Goal: Task Accomplishment & Management: Use online tool/utility

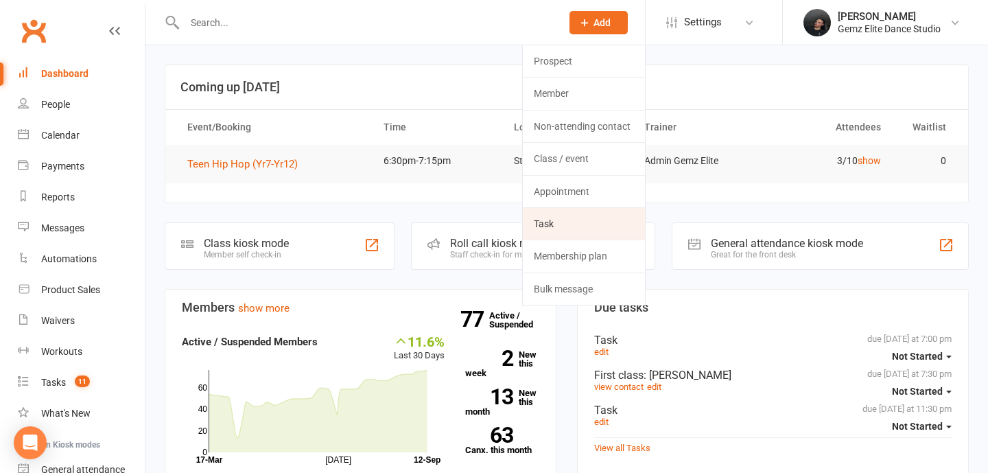
click at [584, 218] on link "Task" at bounding box center [584, 224] width 122 height 32
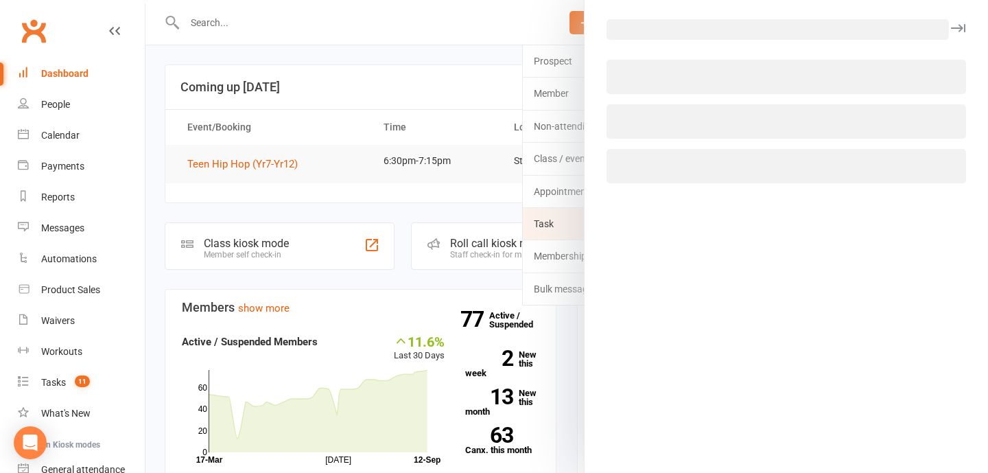
select select "52032"
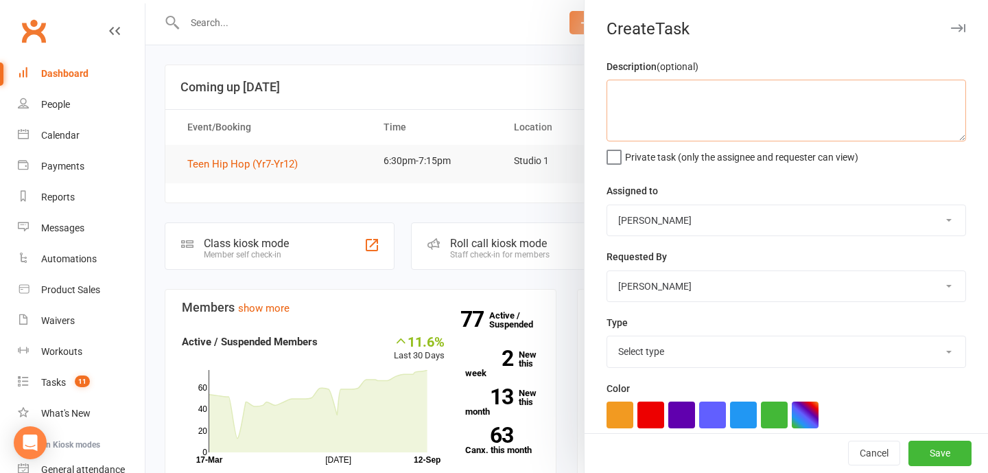
click at [763, 95] on textarea at bounding box center [785, 111] width 359 height 62
click at [654, 91] on textarea "Send [PERSON_NAME] the shoes for showcase" at bounding box center [785, 111] width 359 height 62
type textarea "Send [PERSON_NAME] the shoes for showcase"
click at [730, 201] on div "Assigned to [PERSON_NAME] [PERSON_NAME] Admin Gemz Elite [PERSON_NAME]" at bounding box center [785, 208] width 359 height 53
click at [724, 363] on select "Select type Booking E-mail Enrolment First class Insta Make-up Measurements Mee…" at bounding box center [786, 351] width 358 height 30
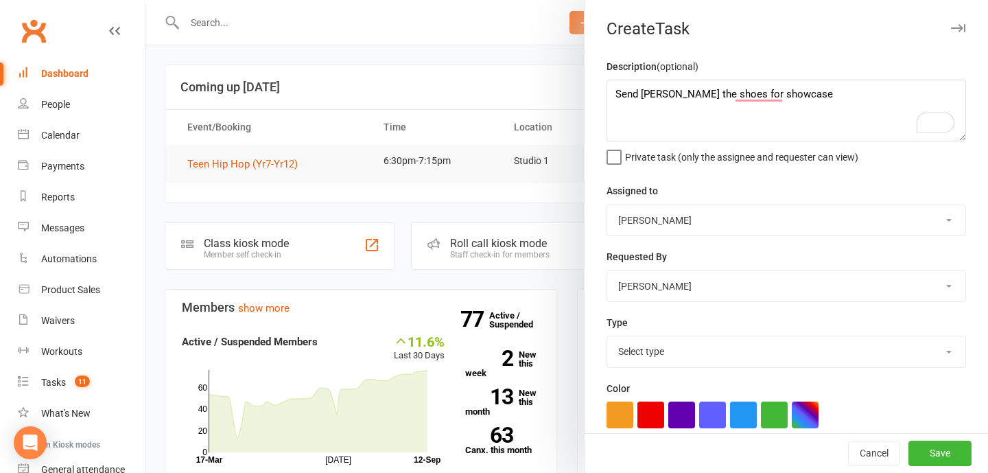
select select "32449"
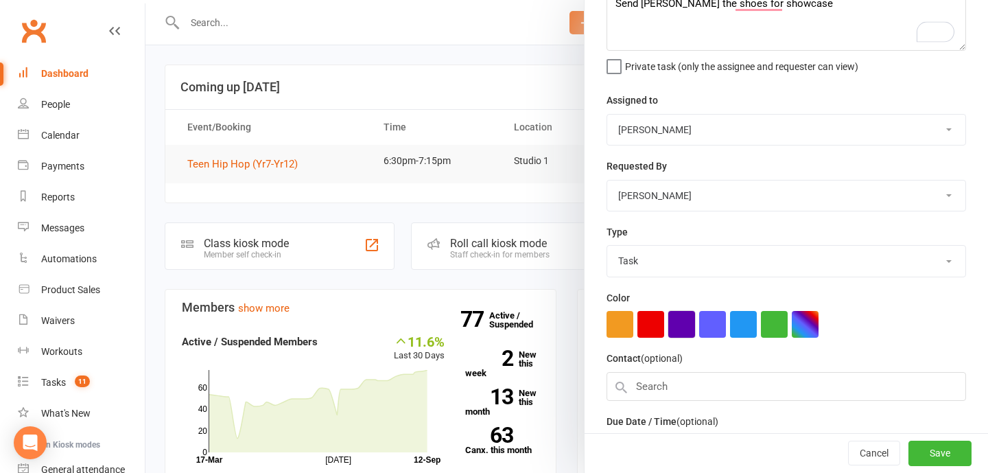
scroll to position [186, 0]
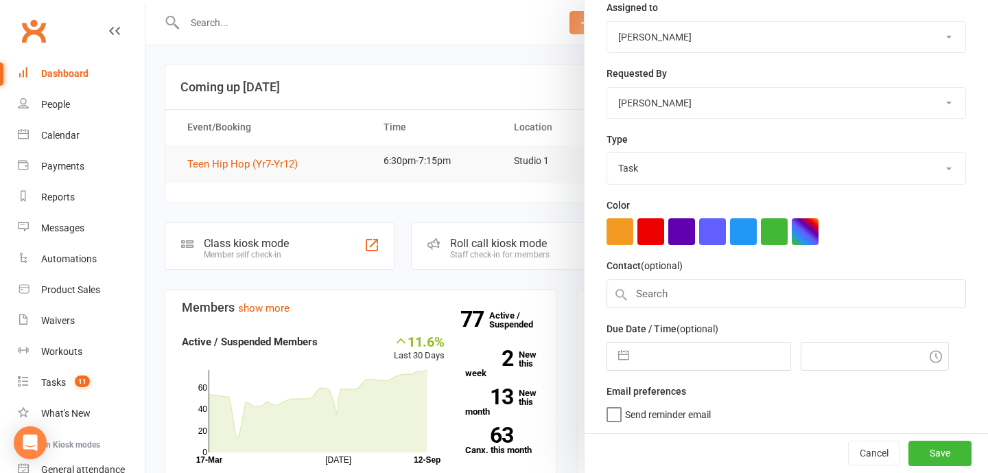
click at [620, 355] on button "button" at bounding box center [623, 355] width 25 height 27
select select "7"
select select "2025"
select select "8"
select select "2025"
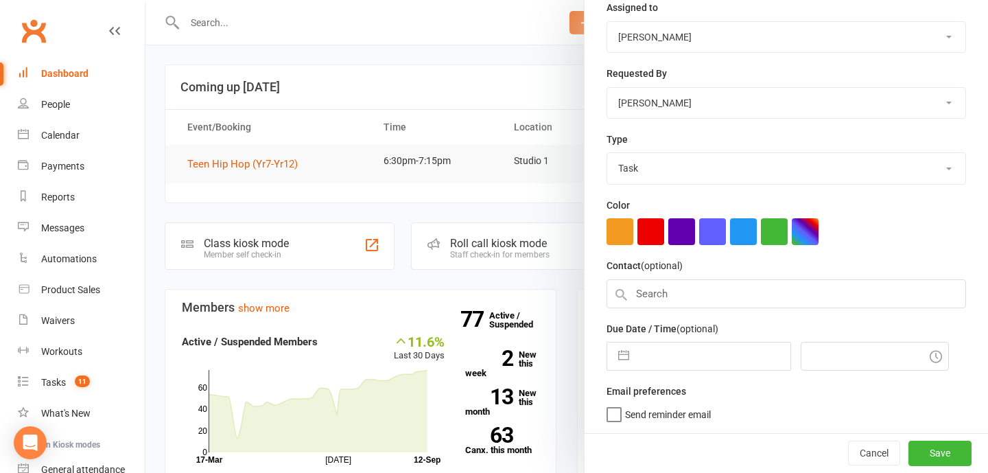
select select "9"
select select "2025"
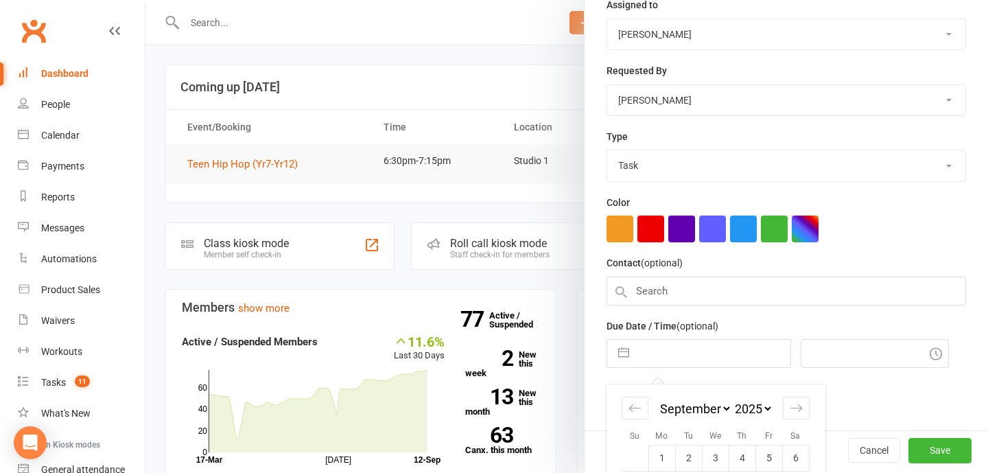
scroll to position [307, 0]
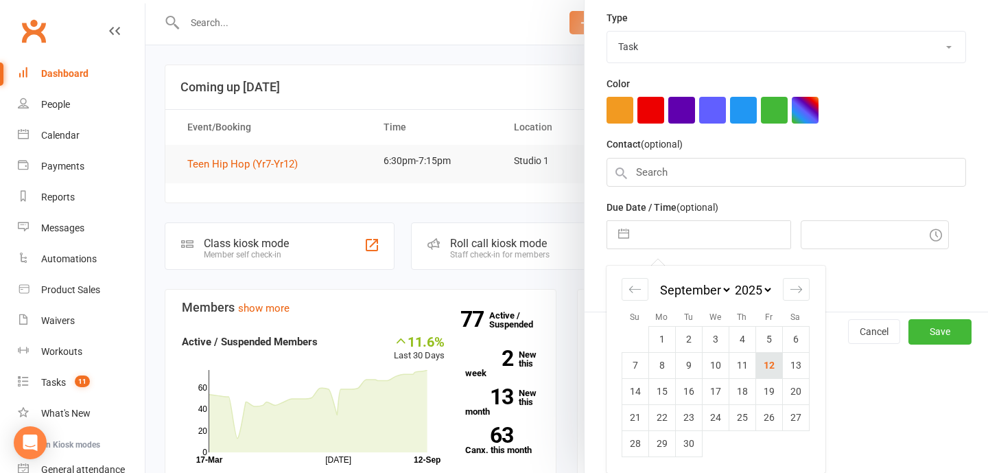
click at [774, 361] on td "12" at bounding box center [768, 365] width 27 height 26
type input "[DATE]"
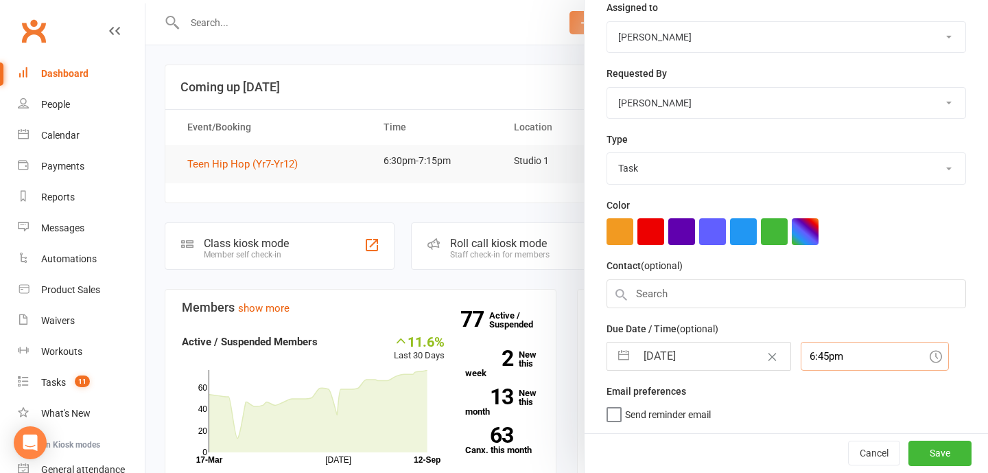
scroll to position [221, 0]
click at [802, 352] on div "6:45pm" at bounding box center [874, 356] width 148 height 29
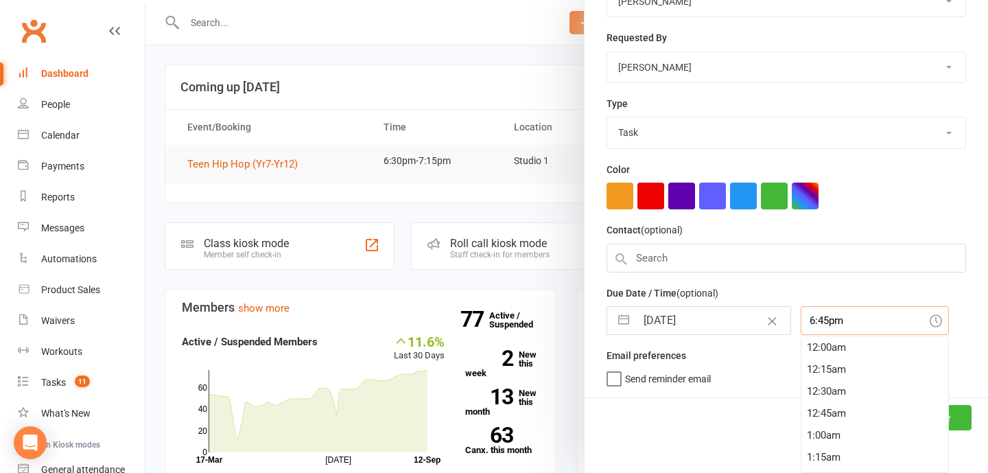
scroll to position [1971, 0]
click at [809, 455] on div "11:45pm" at bounding box center [874, 461] width 147 height 22
type input "11:45pm"
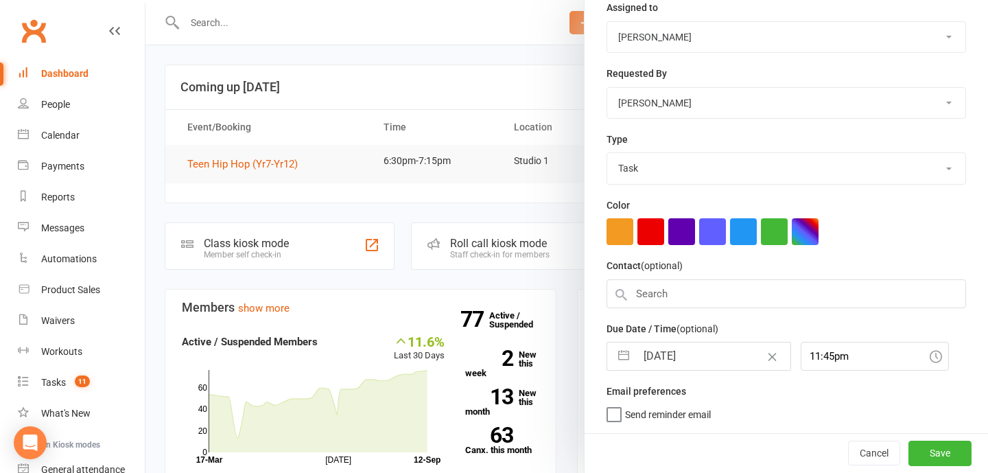
click at [706, 361] on input "[DATE]" at bounding box center [713, 355] width 154 height 27
select select "7"
select select "2025"
select select "8"
select select "2025"
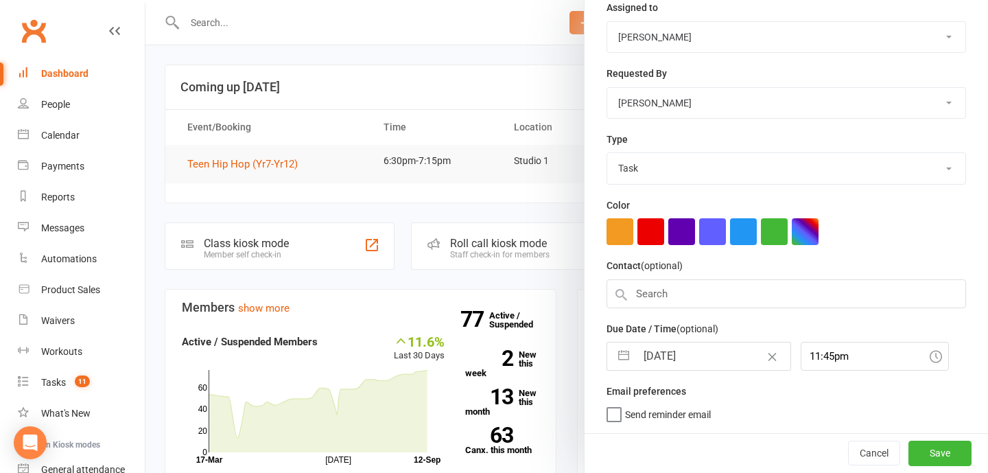
select select "9"
select select "2025"
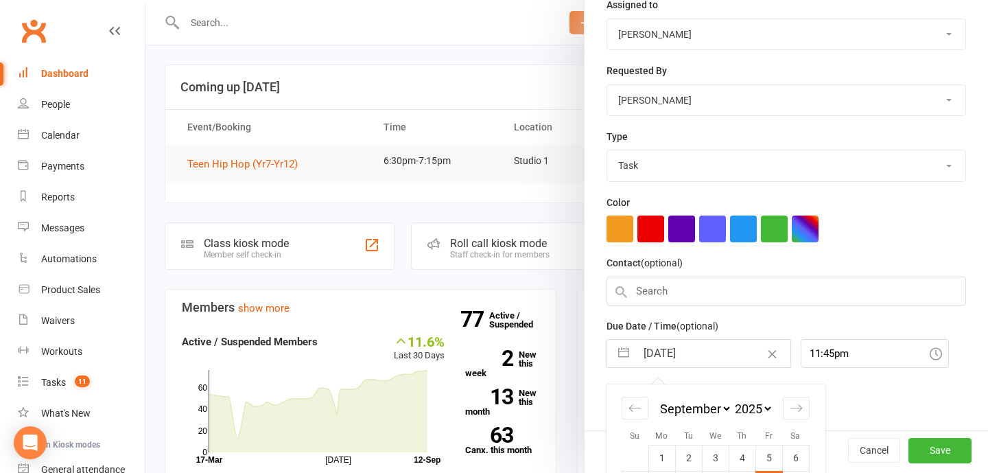
scroll to position [307, 0]
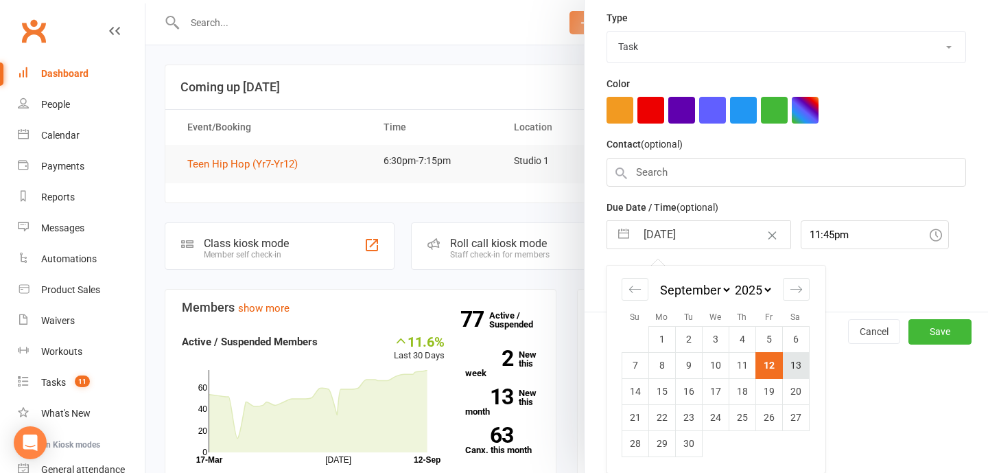
click at [796, 372] on td "13" at bounding box center [795, 365] width 27 height 26
type input "[DATE]"
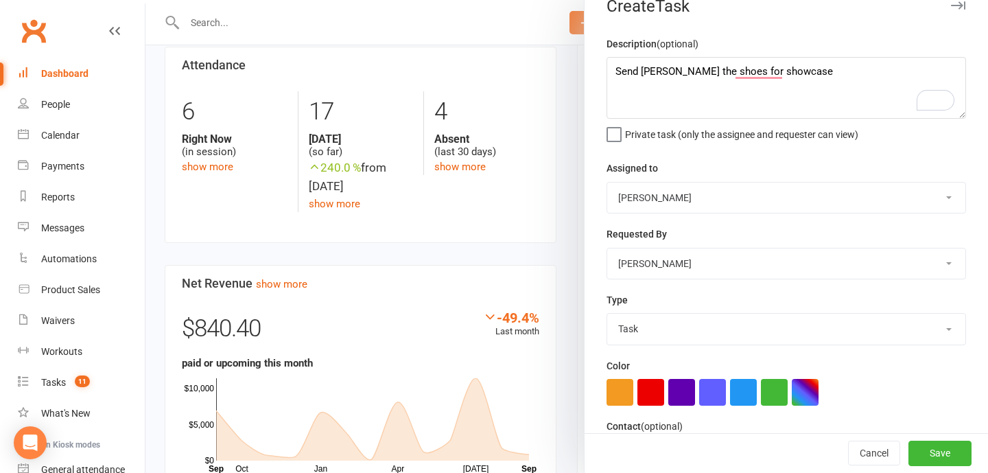
scroll to position [0, 0]
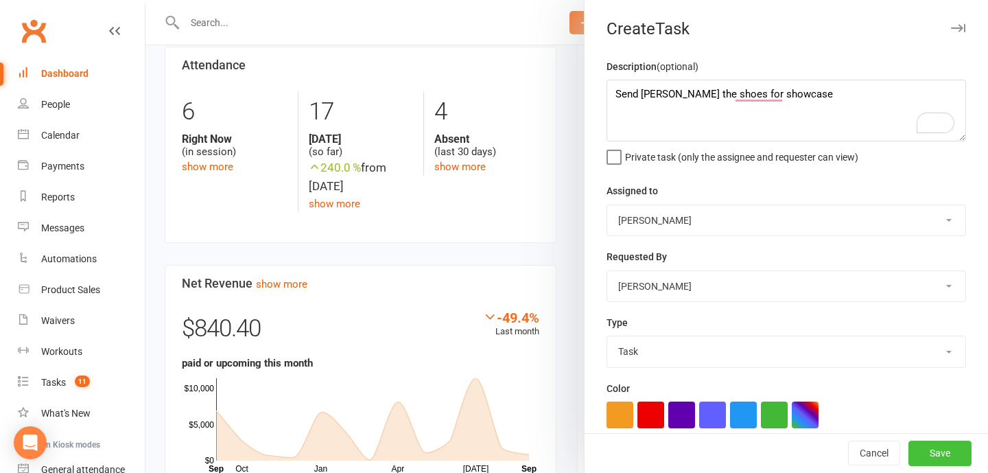
click at [937, 448] on button "Save" at bounding box center [939, 453] width 63 height 25
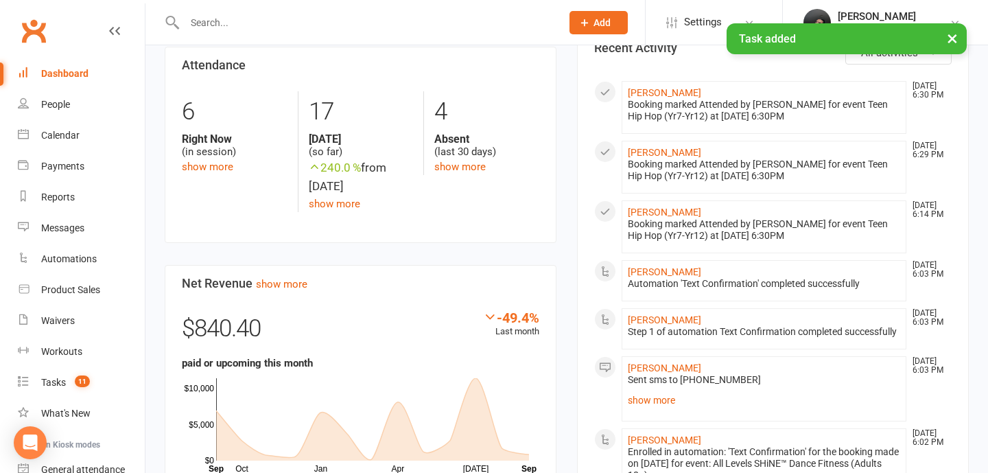
click at [582, 15] on button "Add" at bounding box center [598, 22] width 58 height 23
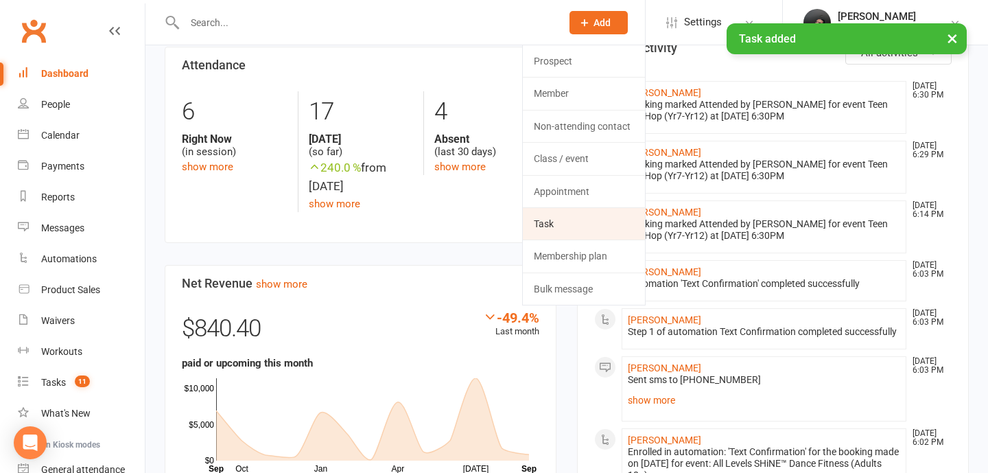
click at [575, 222] on link "Task" at bounding box center [584, 224] width 122 height 32
select select "52032"
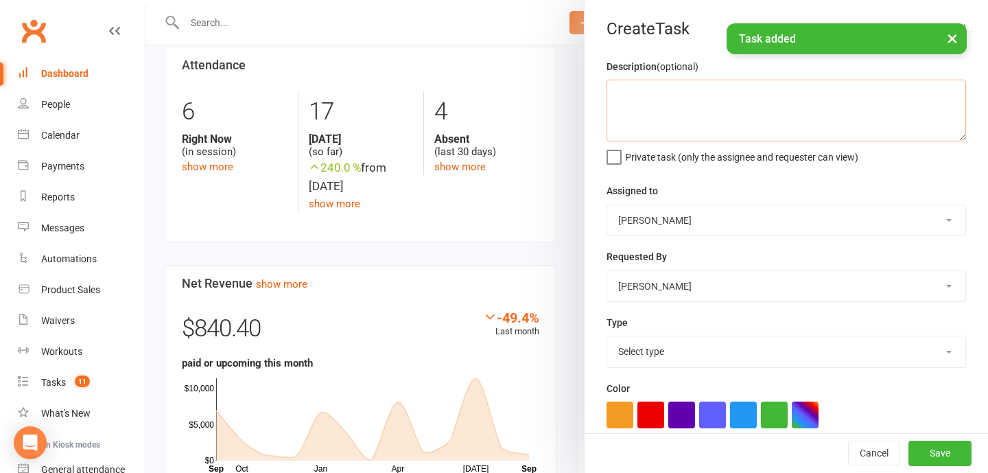
click at [766, 134] on textarea at bounding box center [785, 111] width 359 height 62
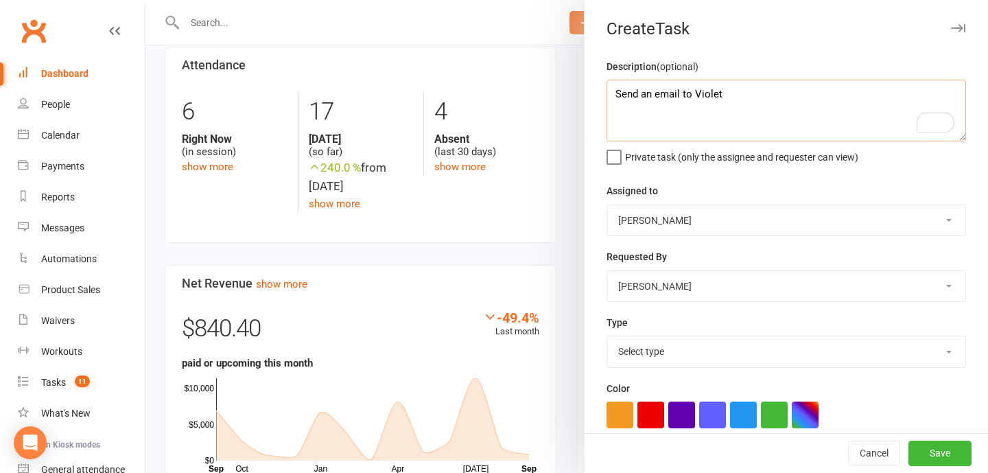
click at [775, 101] on textarea "Send an email to Violet" at bounding box center [785, 111] width 359 height 62
type textarea "Send an email to [PERSON_NAME] about hula hoops"
click at [789, 357] on select "Select type Booking E-mail Enrolment First class Insta Make-up Measurements Mee…" at bounding box center [786, 351] width 358 height 30
select select "32449"
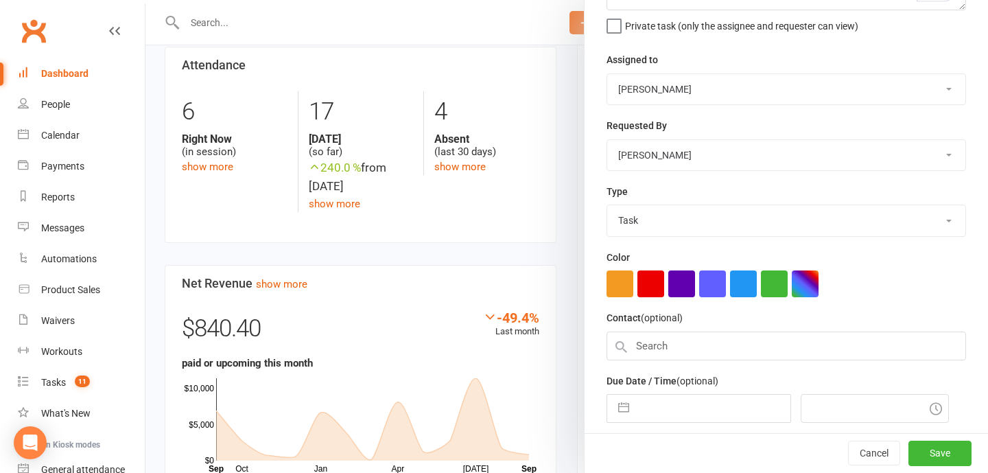
scroll to position [186, 0]
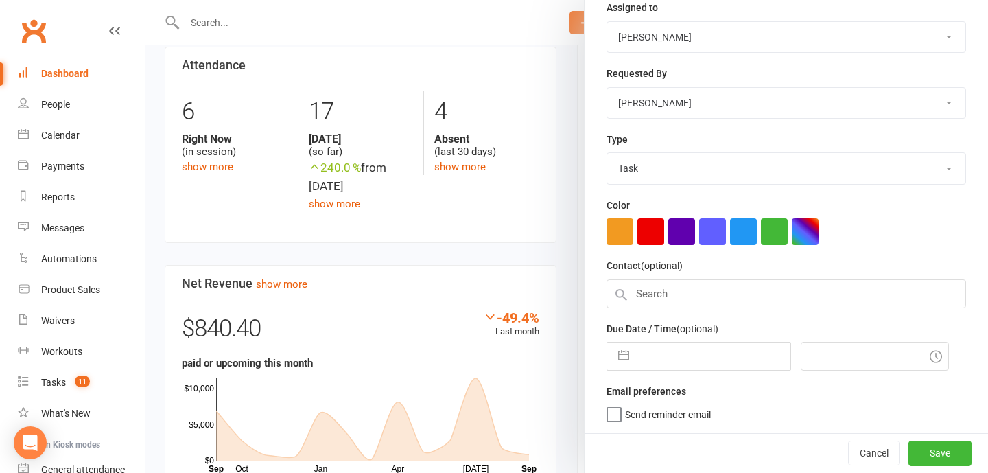
select select "7"
select select "2025"
select select "8"
select select "2025"
select select "9"
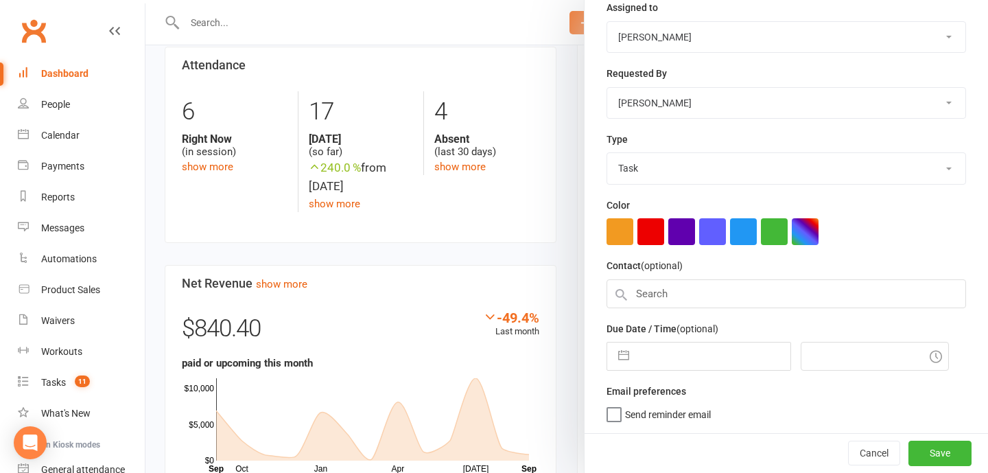
select select "2025"
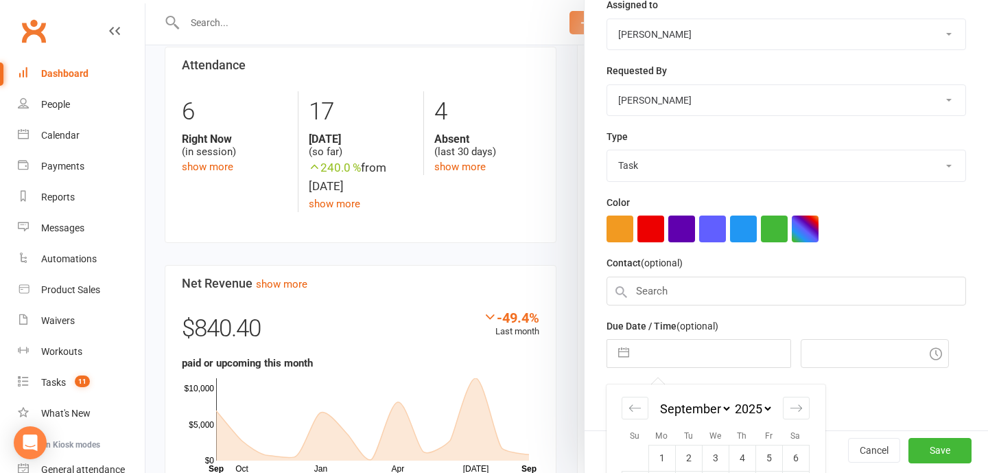
click at [669, 362] on input "text" at bounding box center [713, 352] width 154 height 27
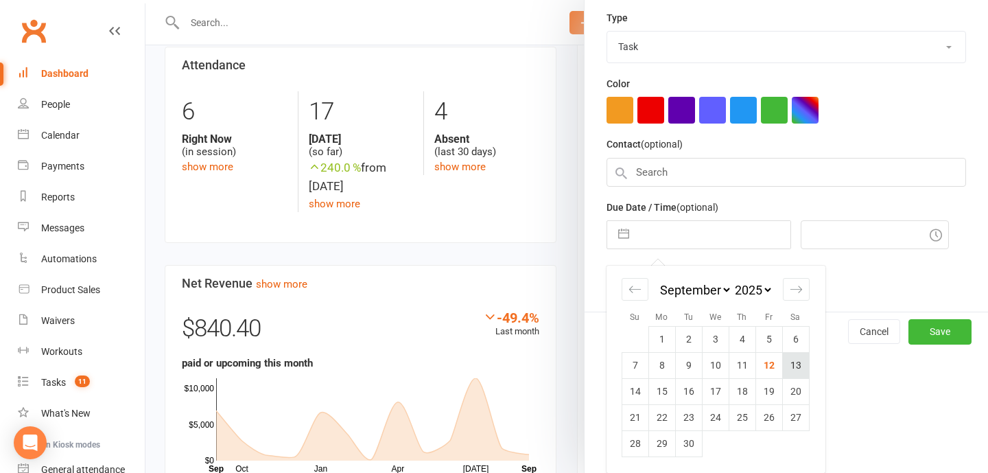
click at [793, 365] on td "13" at bounding box center [795, 365] width 27 height 26
type input "[DATE]"
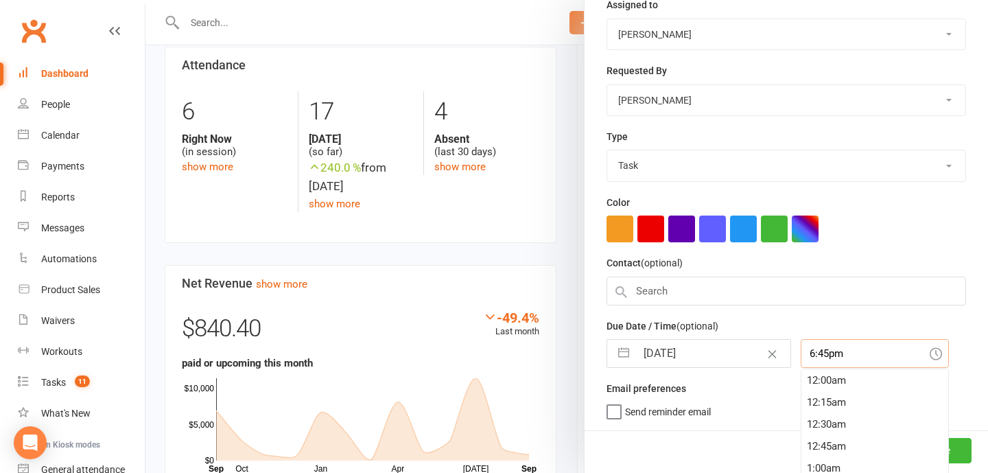
click at [862, 363] on div "6:45pm 12:00am 12:15am 12:30am 12:45am 1:00am 1:15am 1:30am 1:45am 2:00am 2:15a…" at bounding box center [874, 353] width 148 height 29
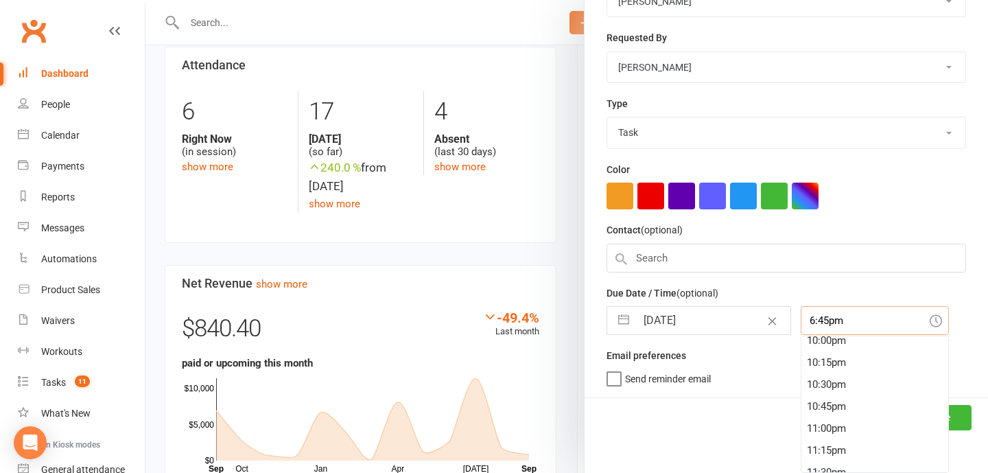
scroll to position [1971, 0]
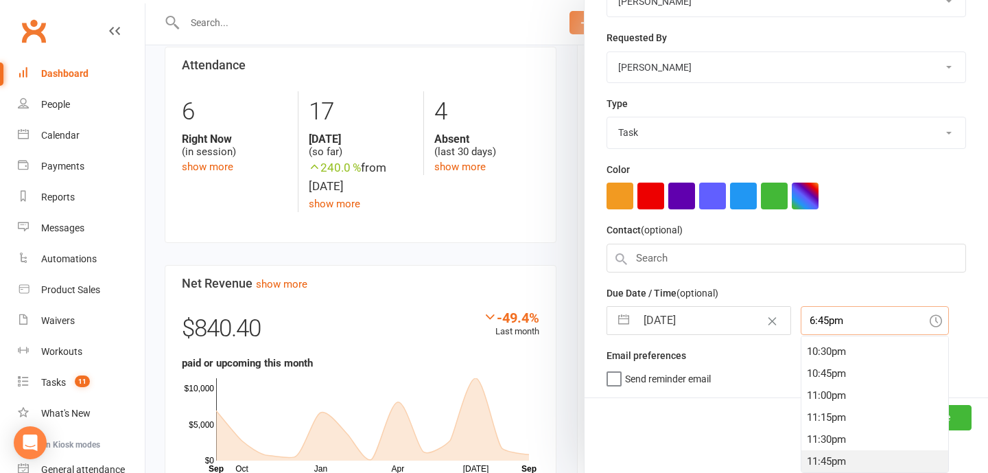
click at [857, 458] on div "11:45pm" at bounding box center [874, 461] width 147 height 22
type input "11:45pm"
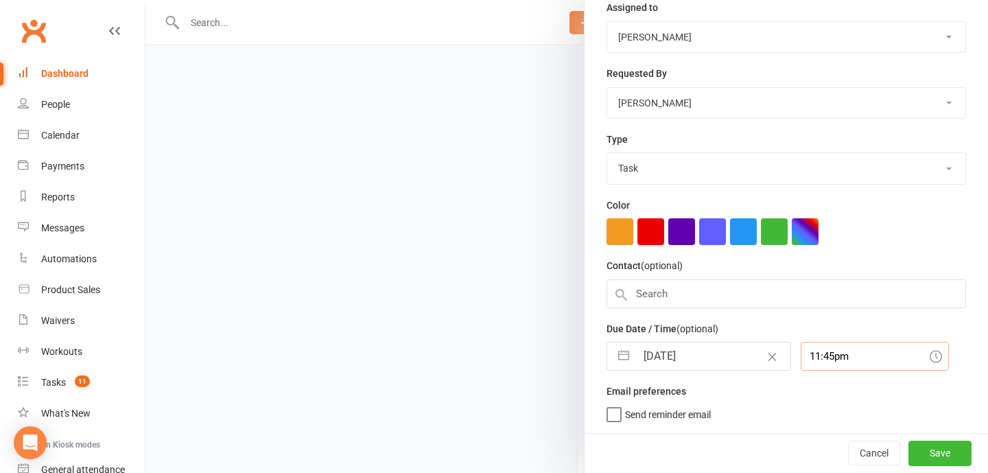
scroll to position [1404, 0]
click at [957, 457] on button "Save" at bounding box center [939, 452] width 63 height 25
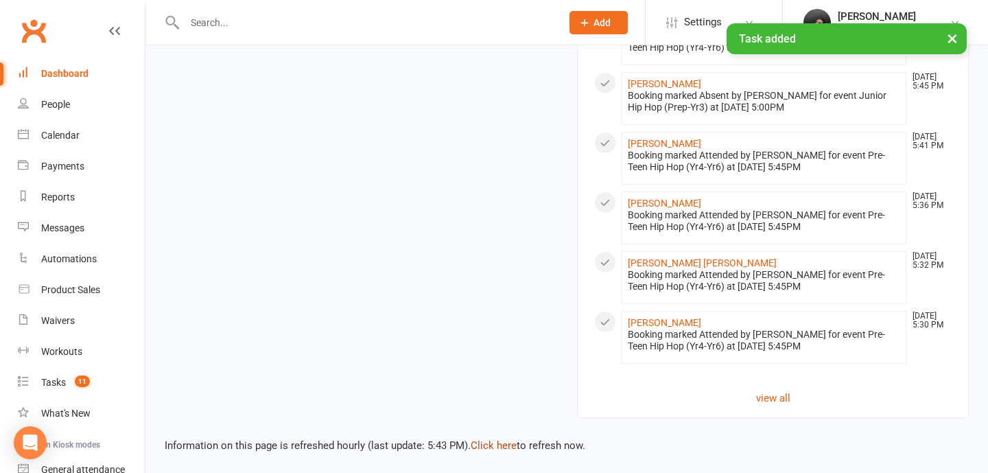
click at [491, 442] on link "Click here" at bounding box center [493, 445] width 46 height 12
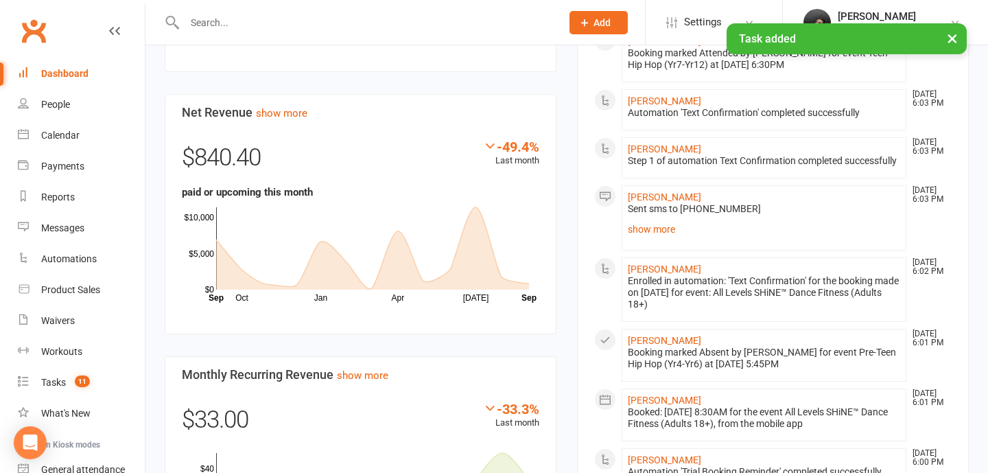
scroll to position [0, 0]
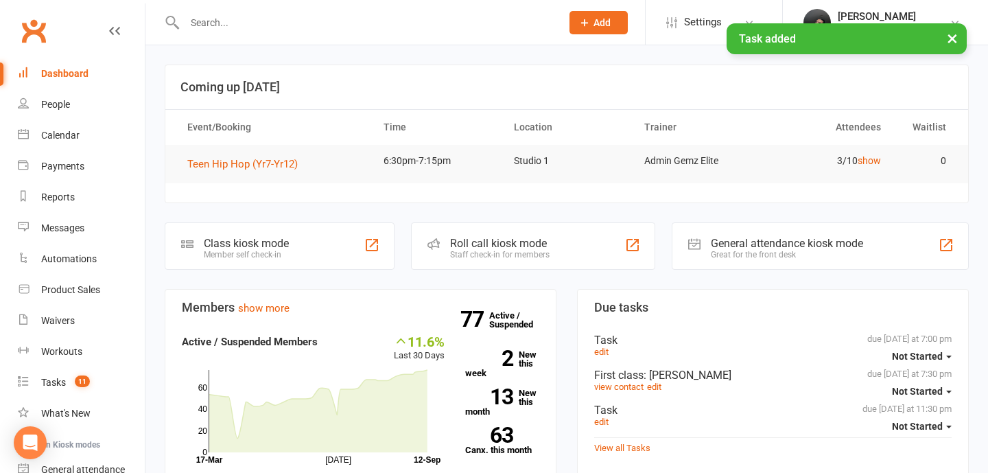
click at [67, 62] on link "Dashboard" at bounding box center [81, 73] width 127 height 31
